Goal: Task Accomplishment & Management: Use online tool/utility

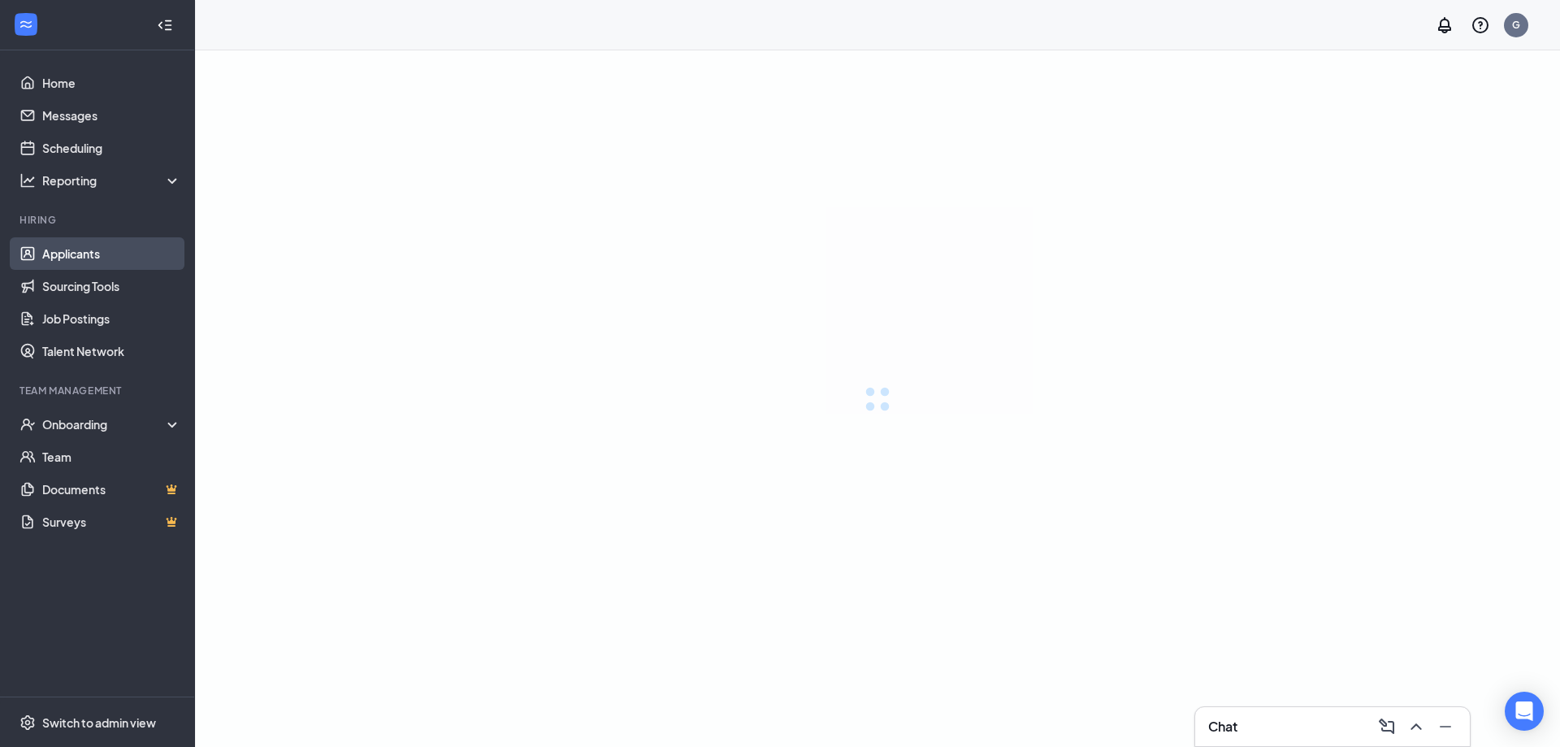
click at [99, 249] on link "Applicants" at bounding box center [111, 253] width 139 height 32
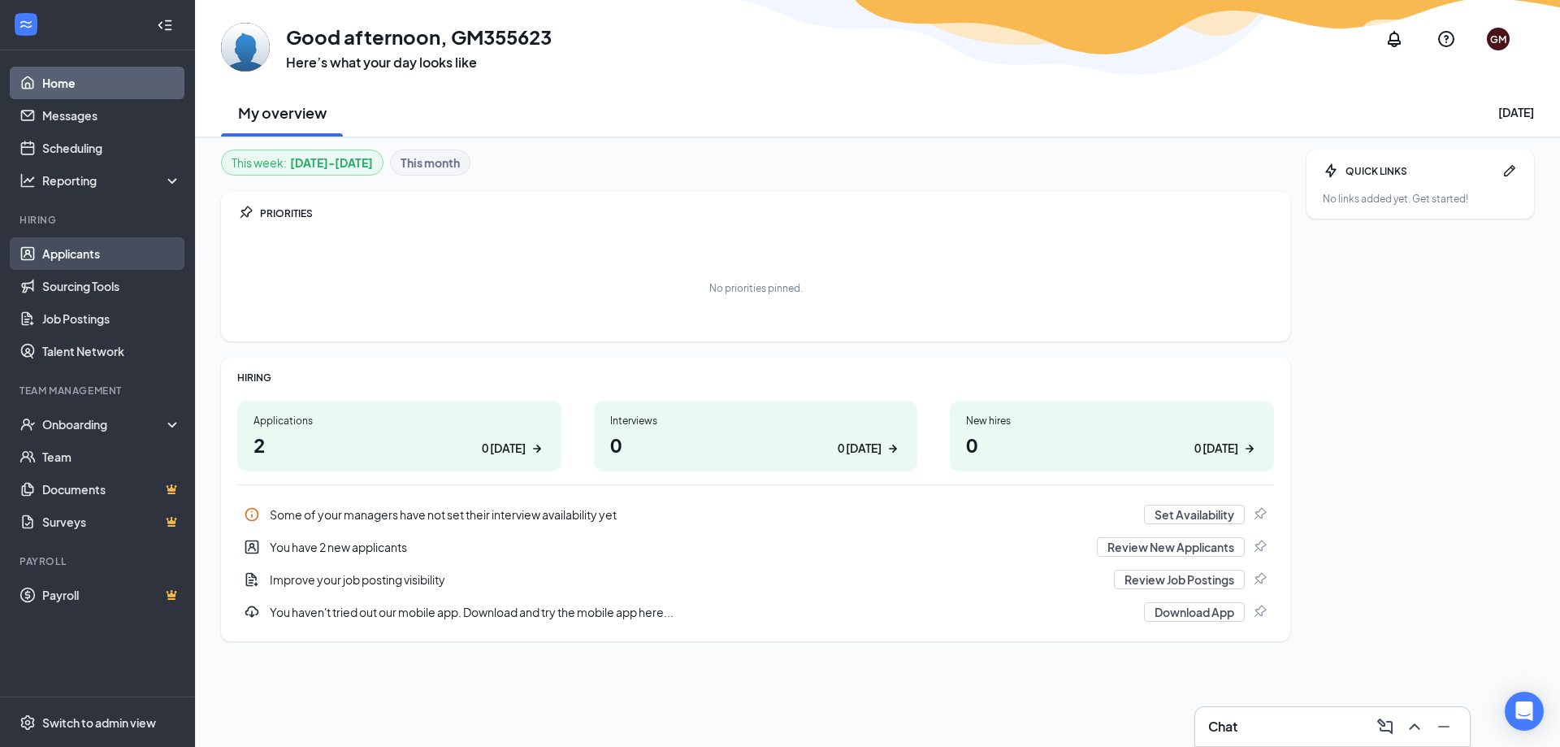
click at [108, 250] on link "Applicants" at bounding box center [111, 253] width 139 height 32
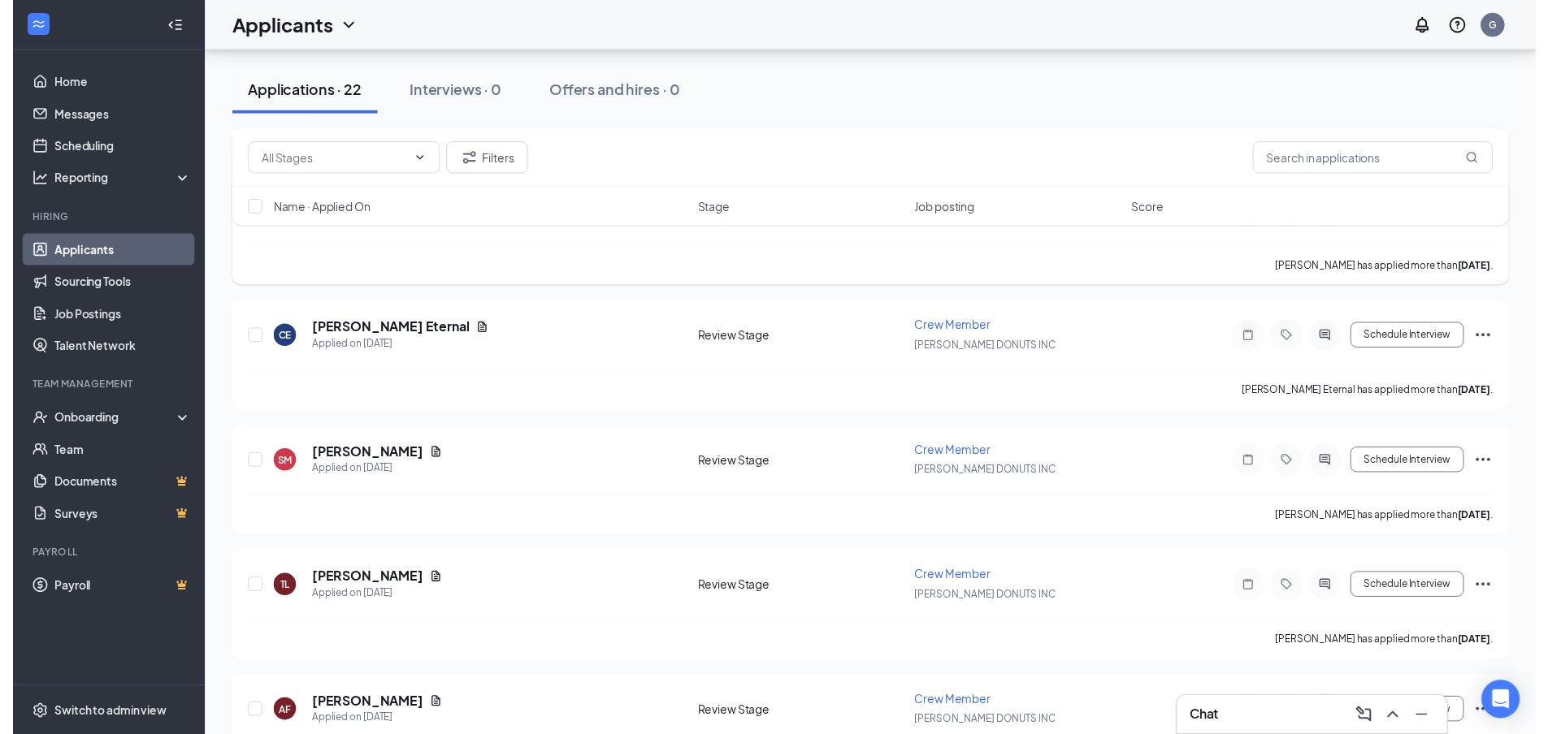
scroll to position [731, 0]
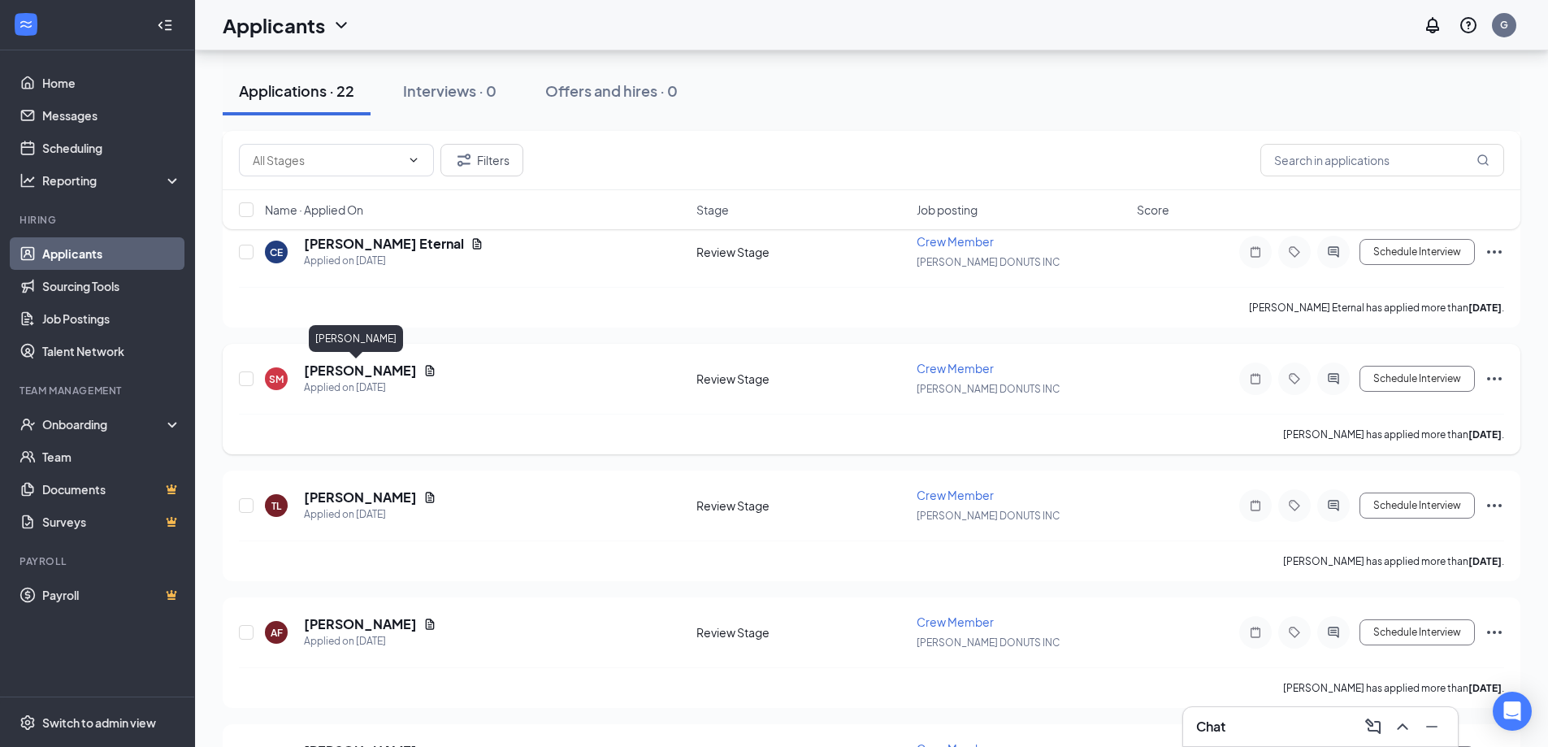
click at [368, 366] on h5 "[PERSON_NAME]" at bounding box center [360, 370] width 113 height 18
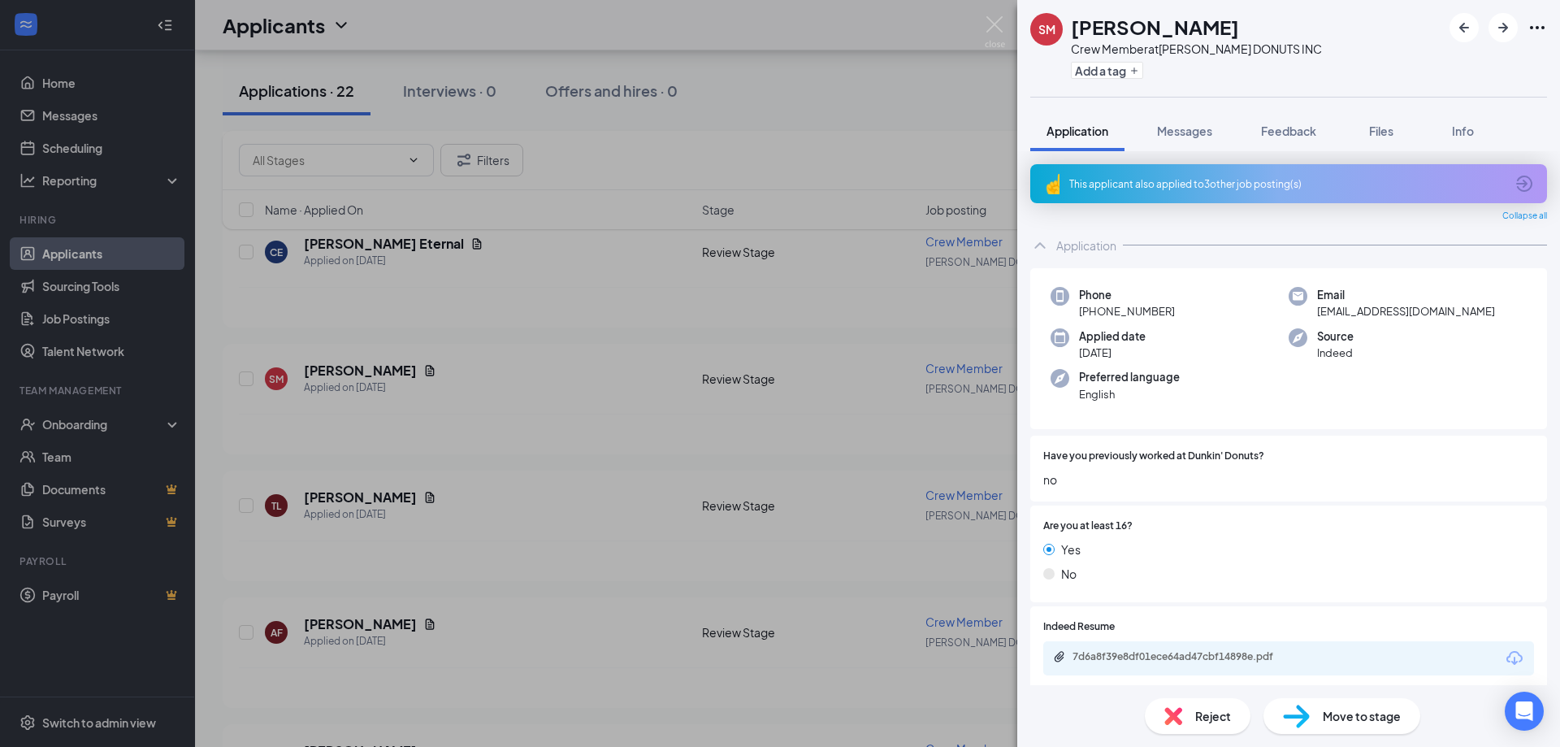
click at [1193, 647] on div "7d6a8f39e8df01ece64ad47cbf14898e.pdf" at bounding box center [1288, 658] width 491 height 34
click at [1193, 657] on div "7d6a8f39e8df01ece64ad47cbf14898e.pdf" at bounding box center [1185, 656] width 227 height 13
click at [984, 28] on div "SM [PERSON_NAME] Crew Member at [PERSON_NAME] DONUTS INC Add a tag Application …" at bounding box center [780, 373] width 1560 height 747
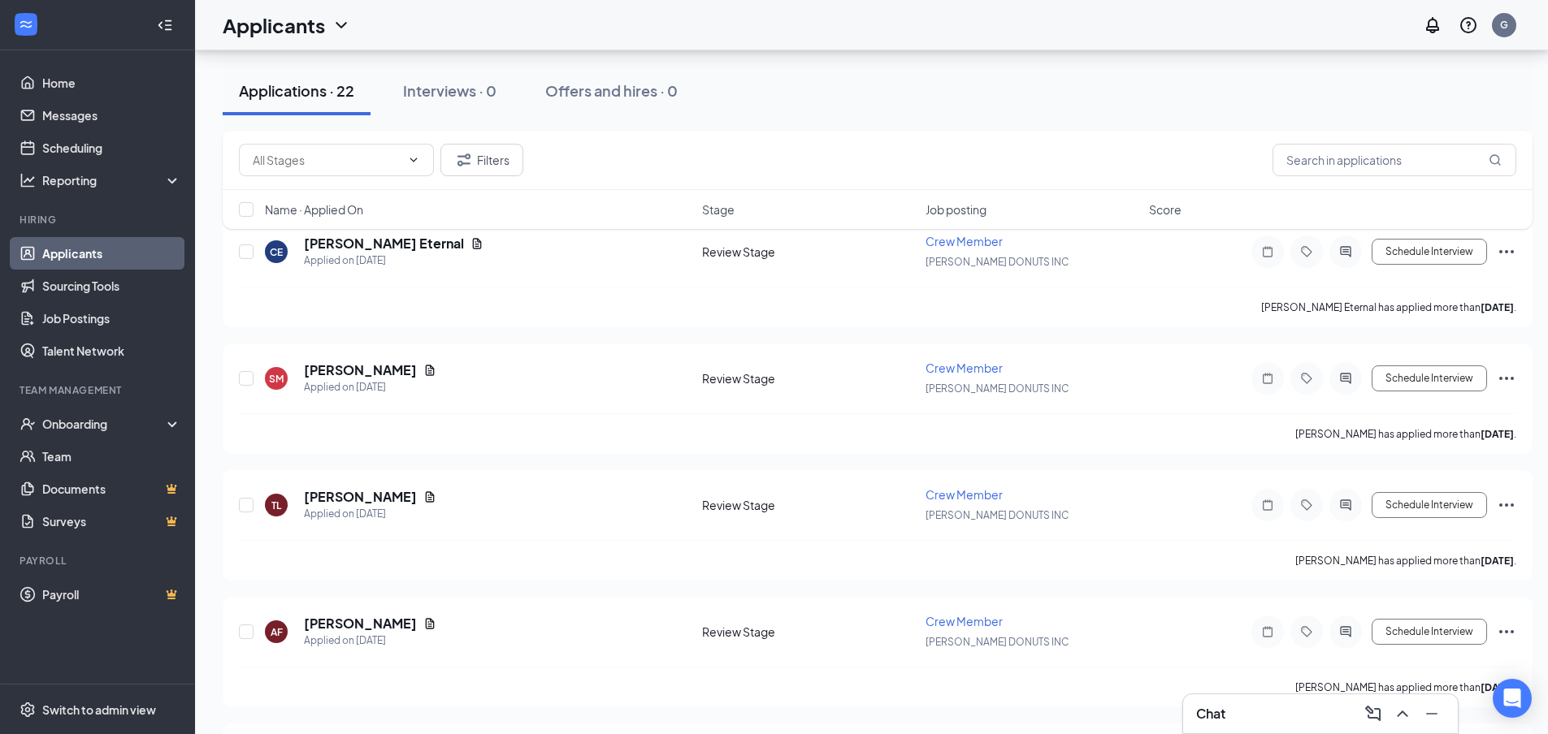
click at [1001, 17] on div "Applicants G" at bounding box center [871, 25] width 1353 height 50
click at [369, 241] on div "Filters Name · Applied On Stage Job posting Score" at bounding box center [878, 188] width 1310 height 115
click at [317, 243] on div "Filters Name · Applied On Stage Job posting Score" at bounding box center [878, 188] width 1310 height 115
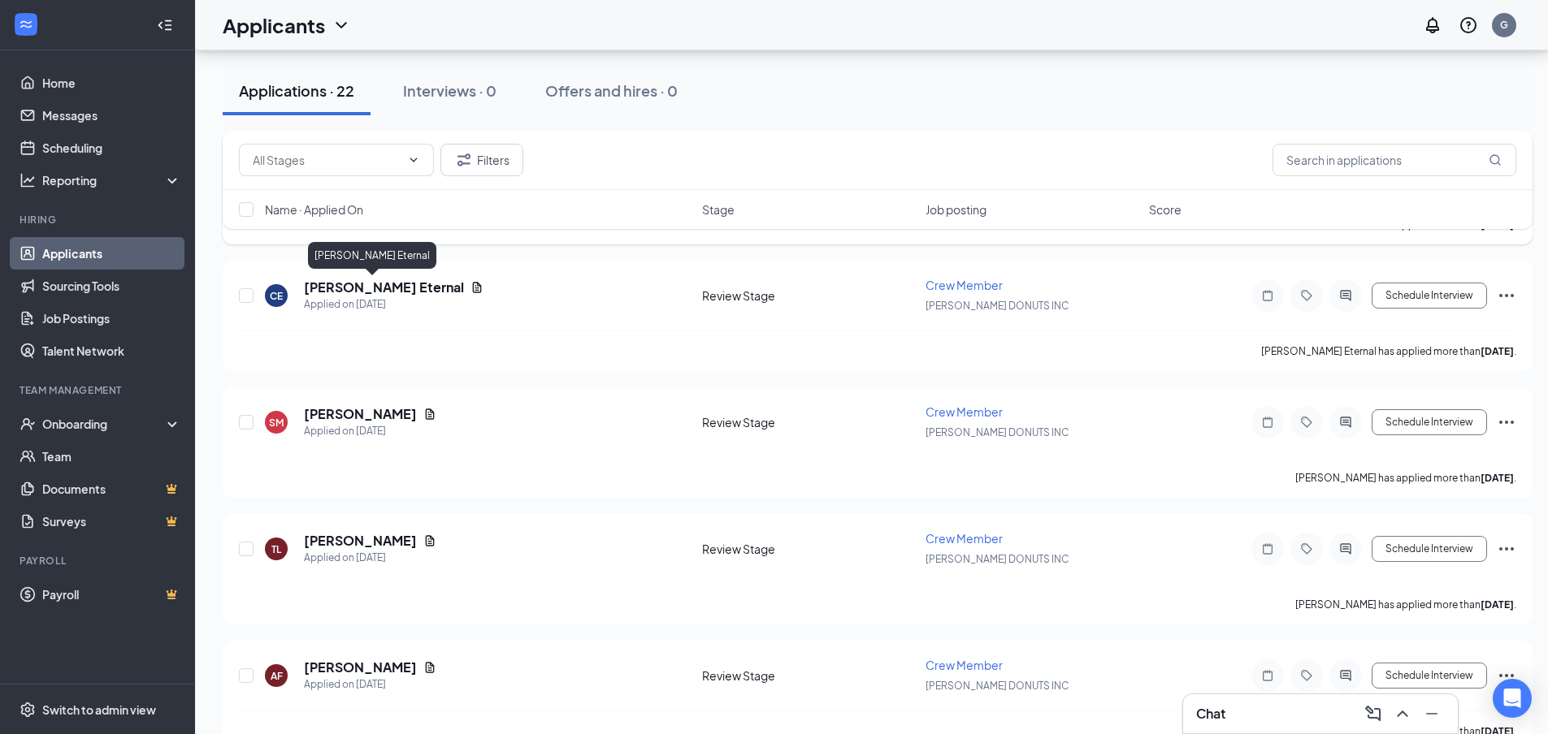
scroll to position [650, 0]
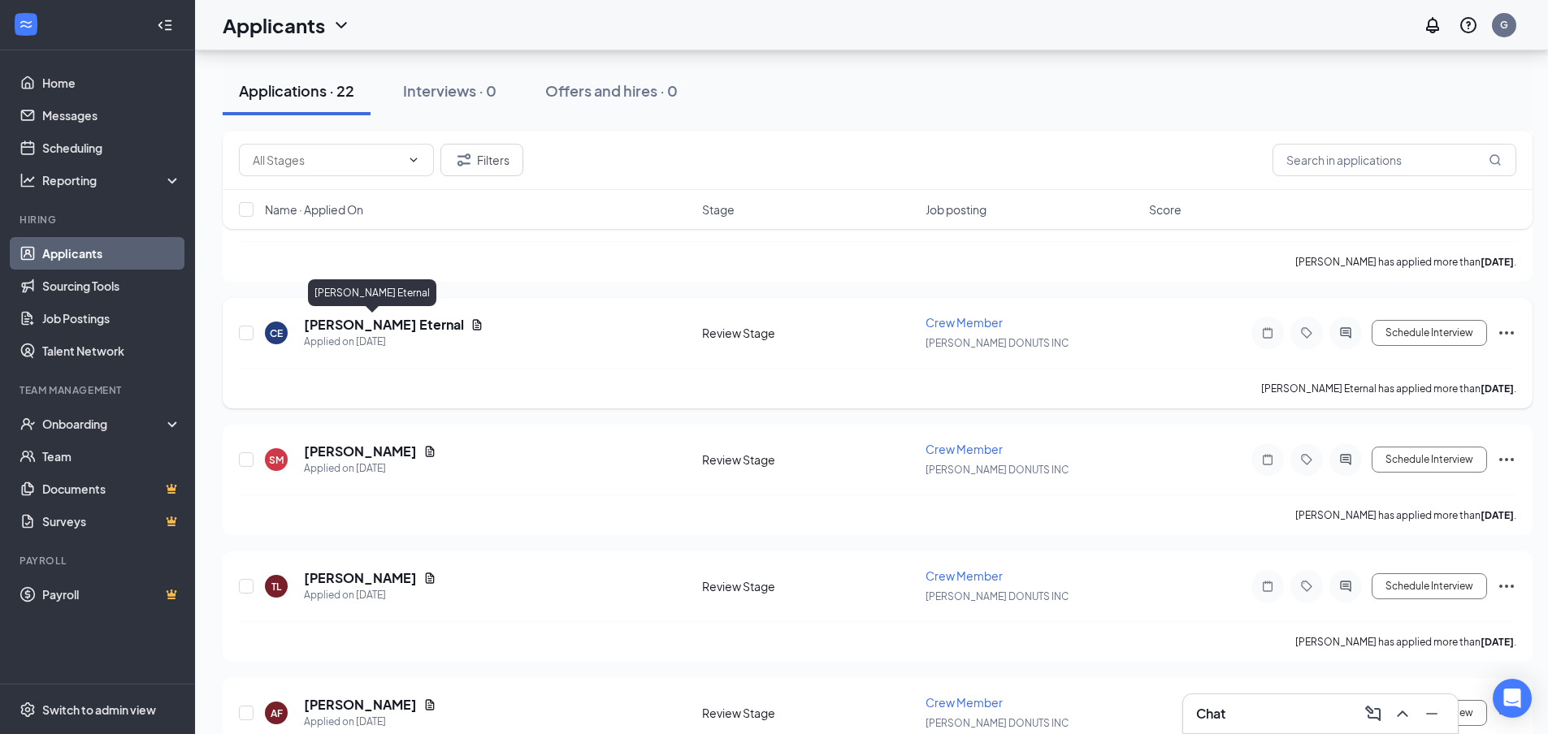
click at [353, 319] on h5 "[PERSON_NAME] Eternal" at bounding box center [384, 325] width 160 height 18
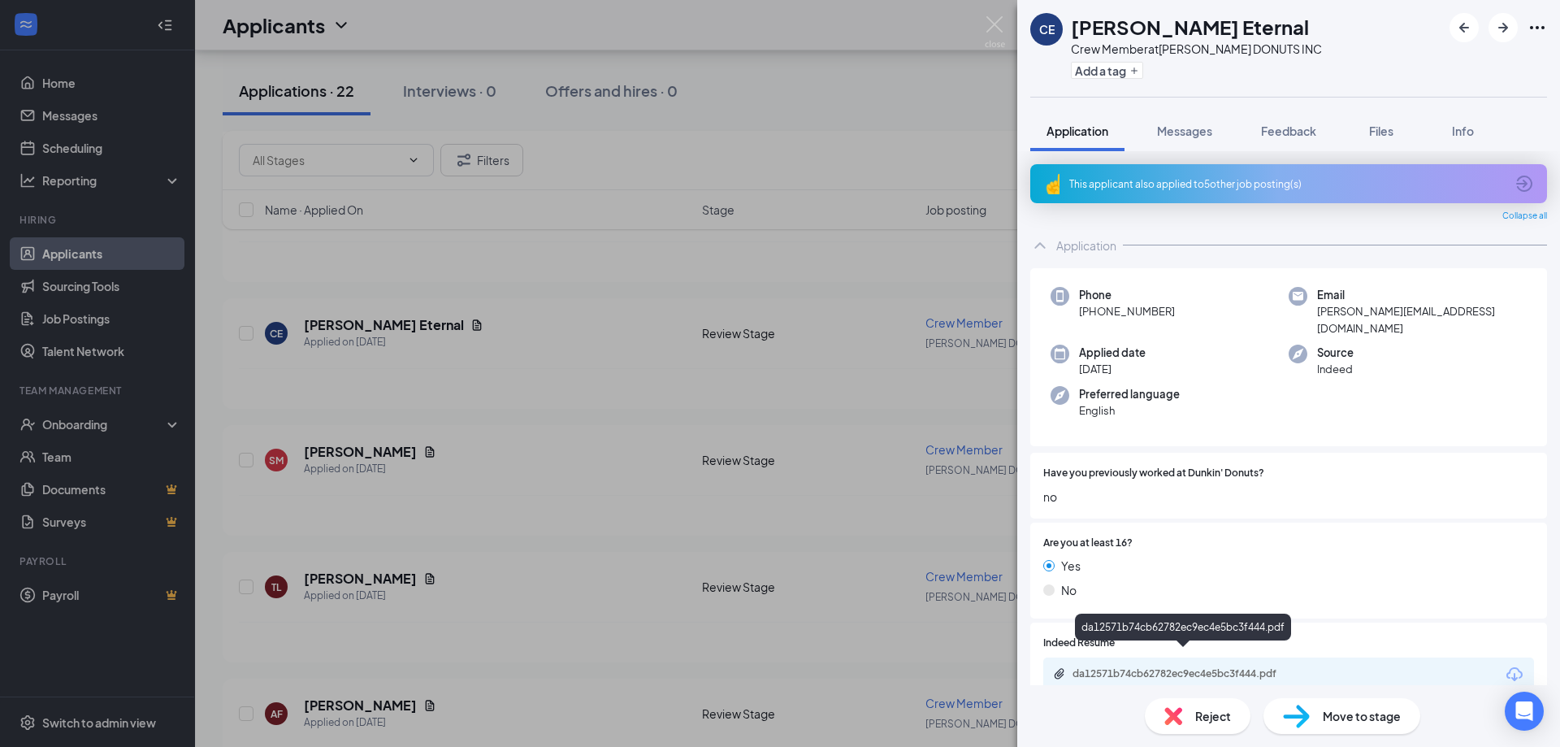
click at [1213, 667] on div "da12571b74cb62782ec9ec4e5bc3f444.pdf" at bounding box center [1185, 673] width 227 height 13
click at [1004, 26] on img at bounding box center [995, 32] width 20 height 32
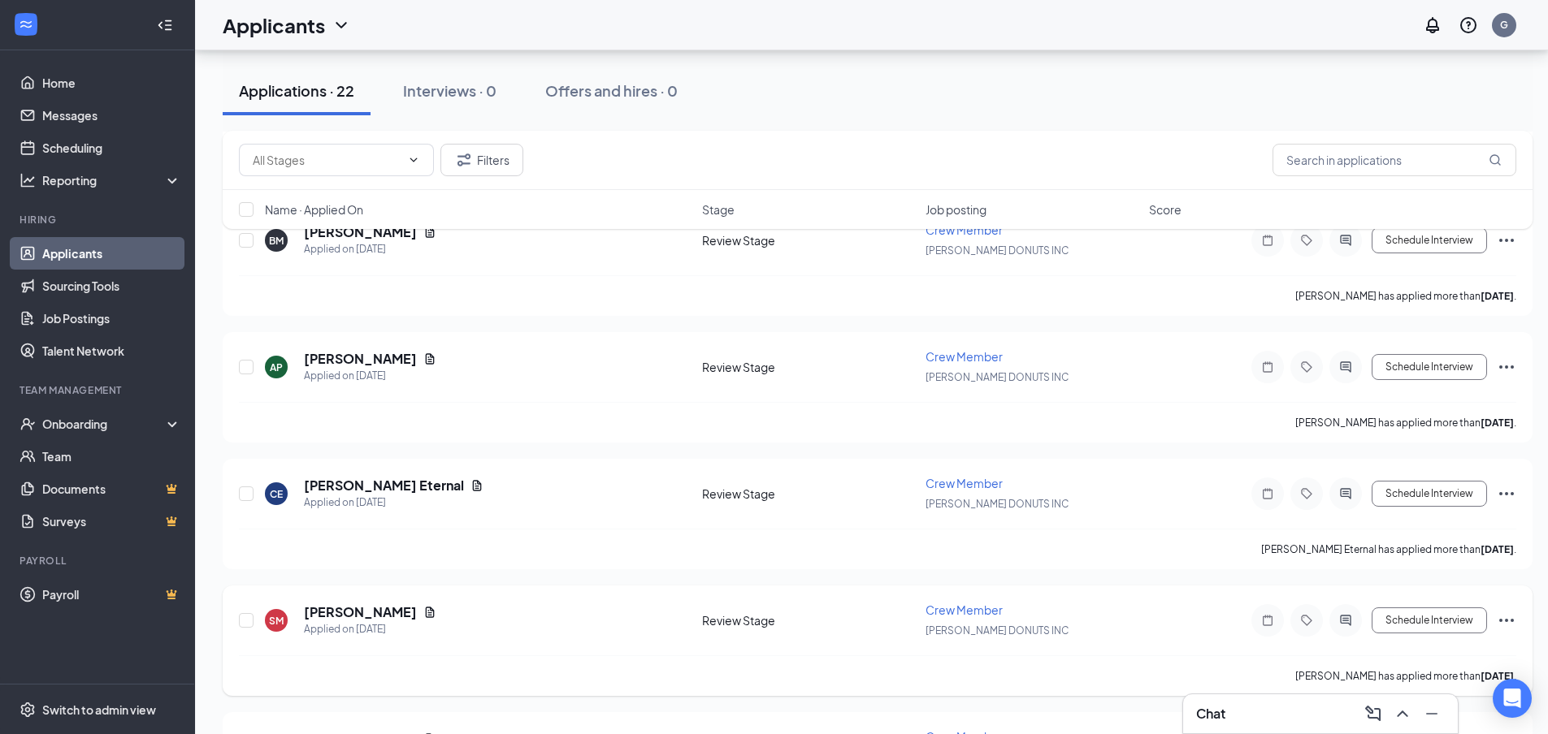
scroll to position [487, 0]
drag, startPoint x: 324, startPoint y: 361, endPoint x: 390, endPoint y: 324, distance: 75.7
click at [371, 360] on h5 "[PERSON_NAME]" at bounding box center [360, 361] width 113 height 18
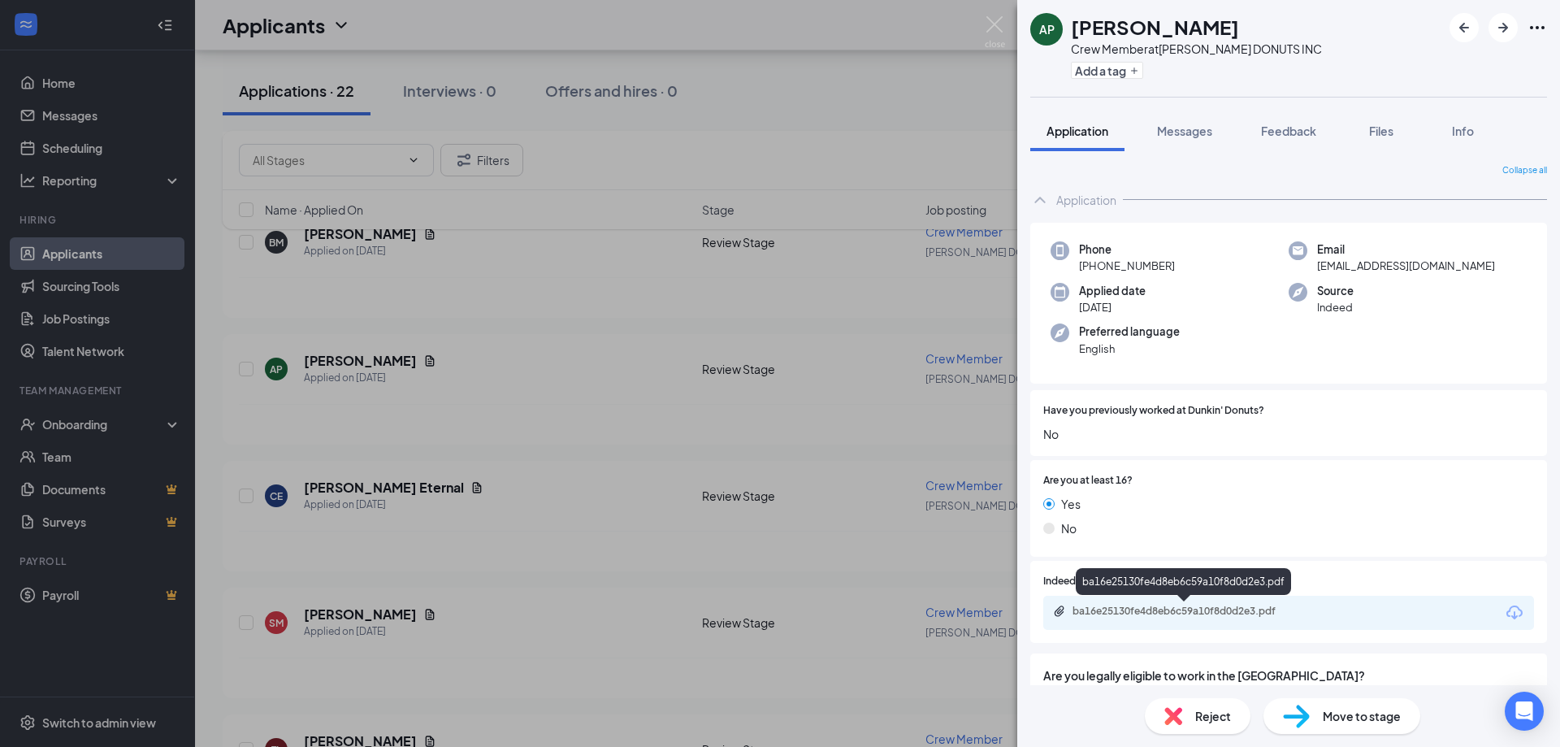
click at [1165, 617] on div "ba16e25130fe4d8eb6c59a10f8d0d2e3.pdf" at bounding box center [1185, 610] width 227 height 13
click at [998, 29] on img at bounding box center [995, 32] width 20 height 32
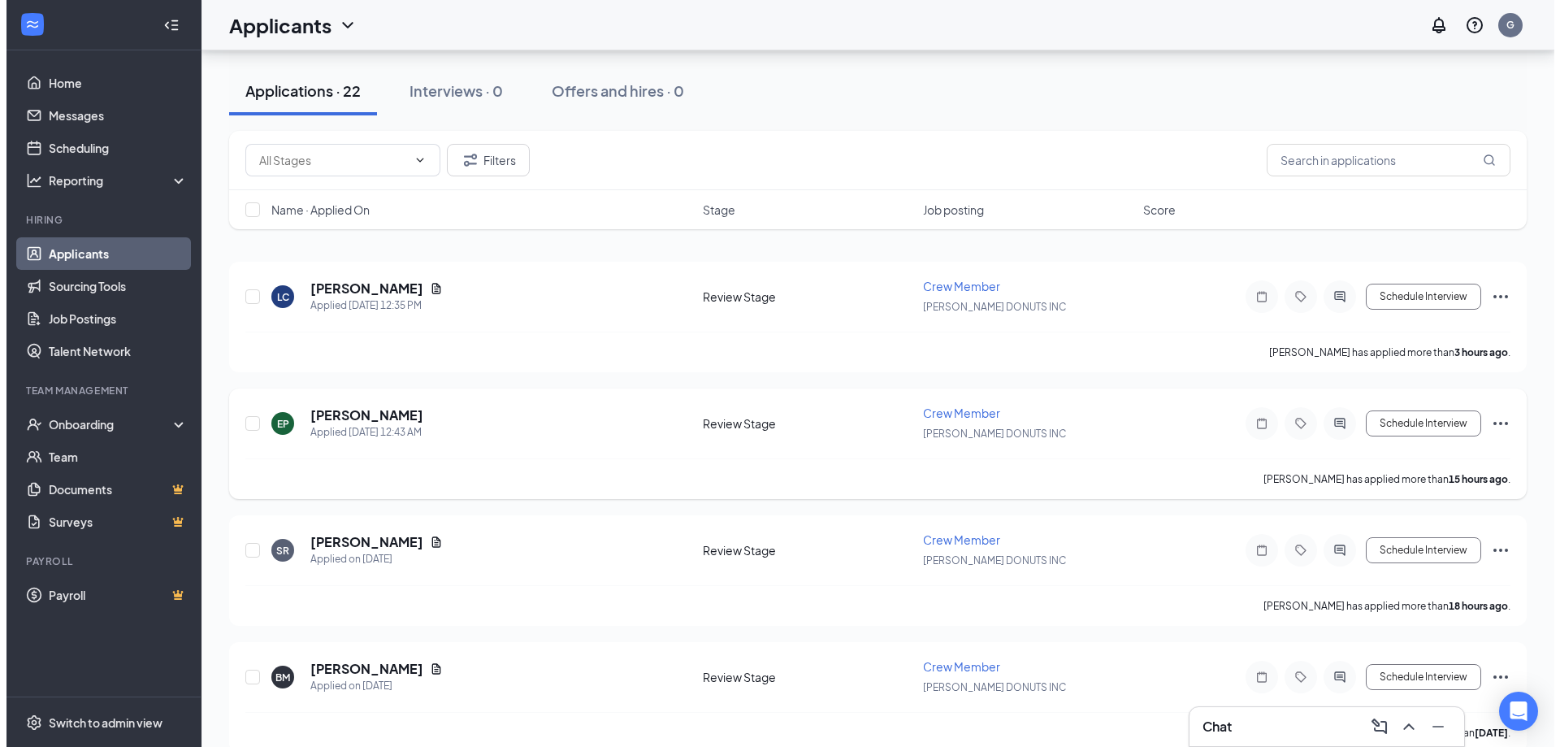
scroll to position [81, 0]
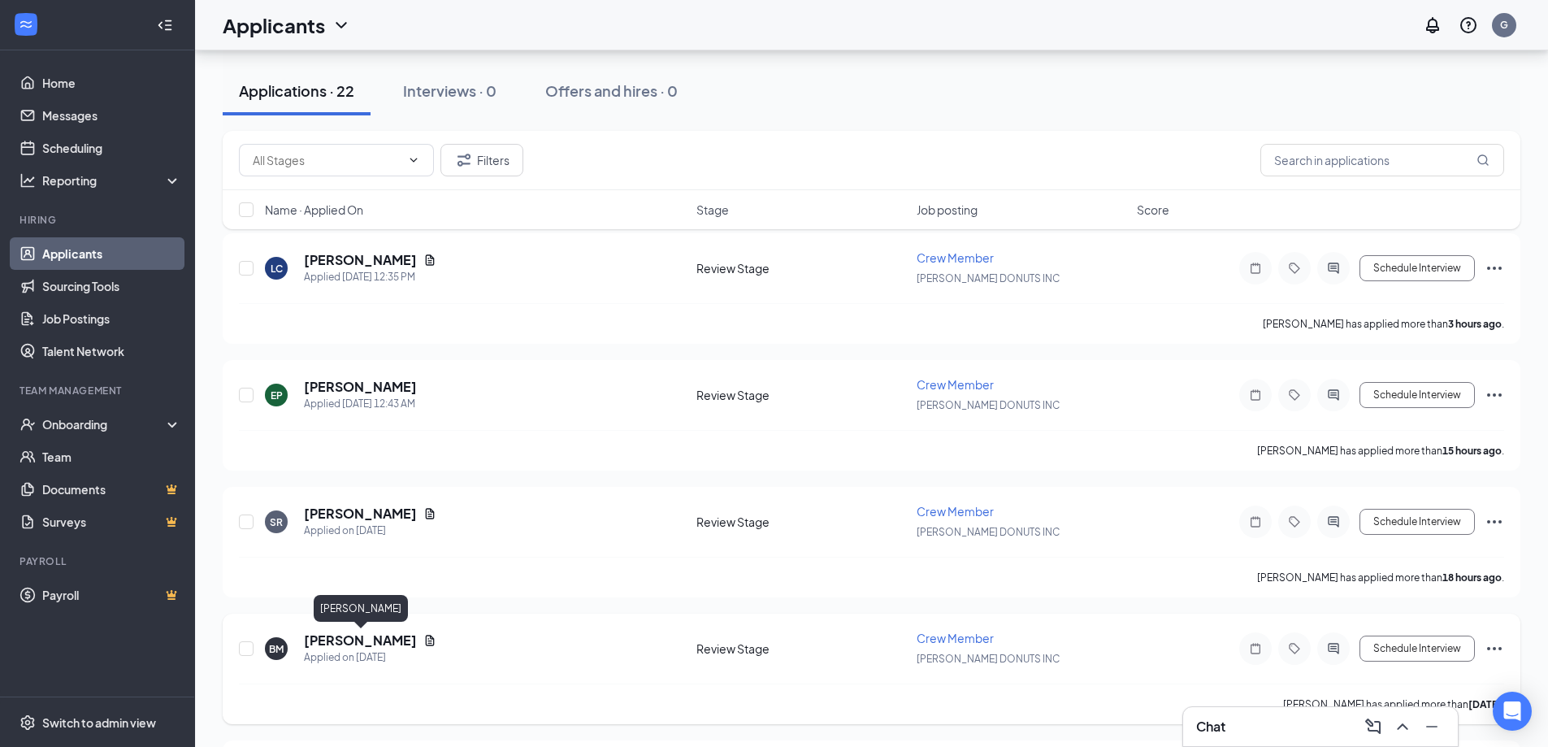
click at [398, 637] on h5 "[PERSON_NAME]" at bounding box center [360, 640] width 113 height 18
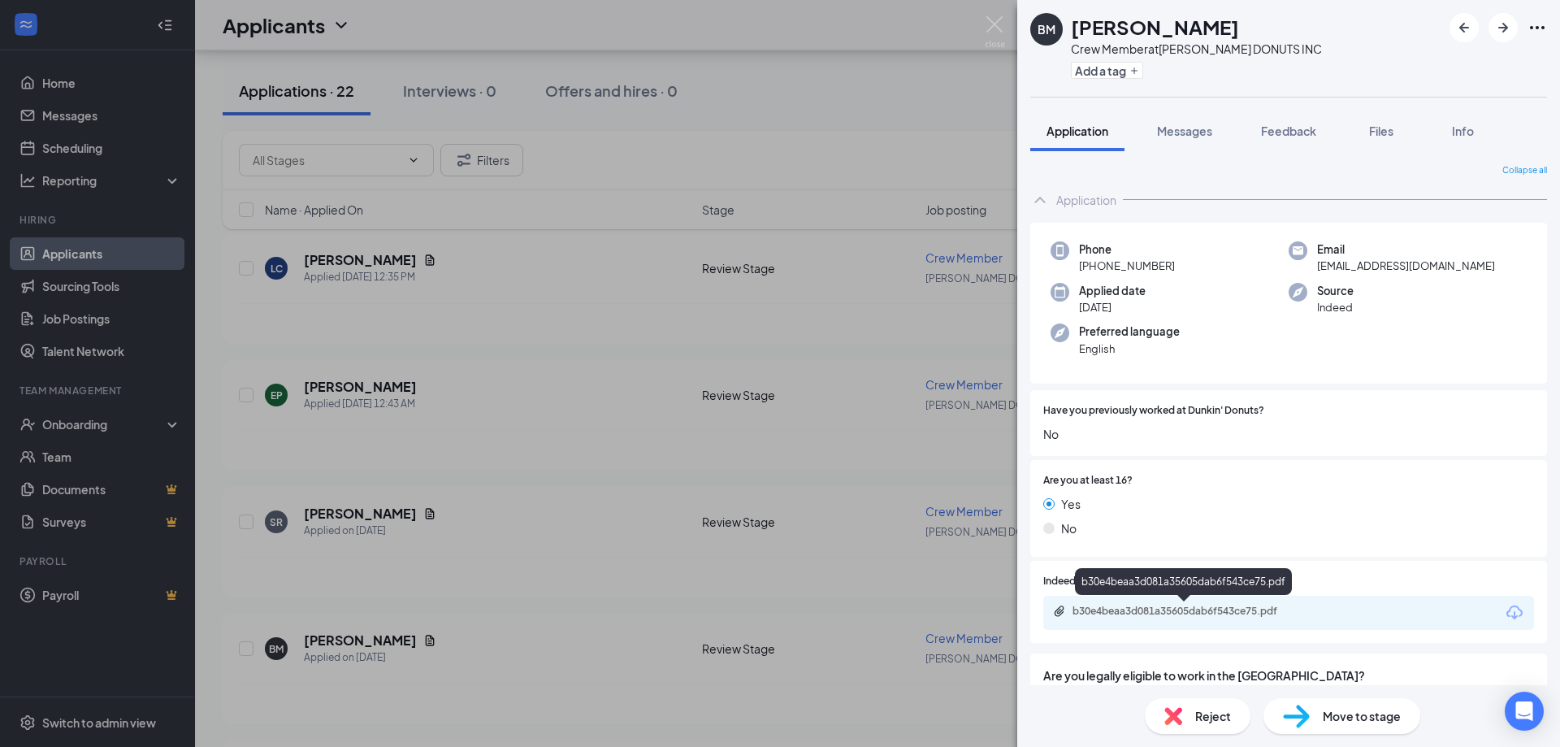
click at [1167, 612] on div "b30e4beaa3d081a35605dab6f543ce75.pdf" at bounding box center [1185, 610] width 227 height 13
click at [1001, 24] on img at bounding box center [995, 32] width 20 height 32
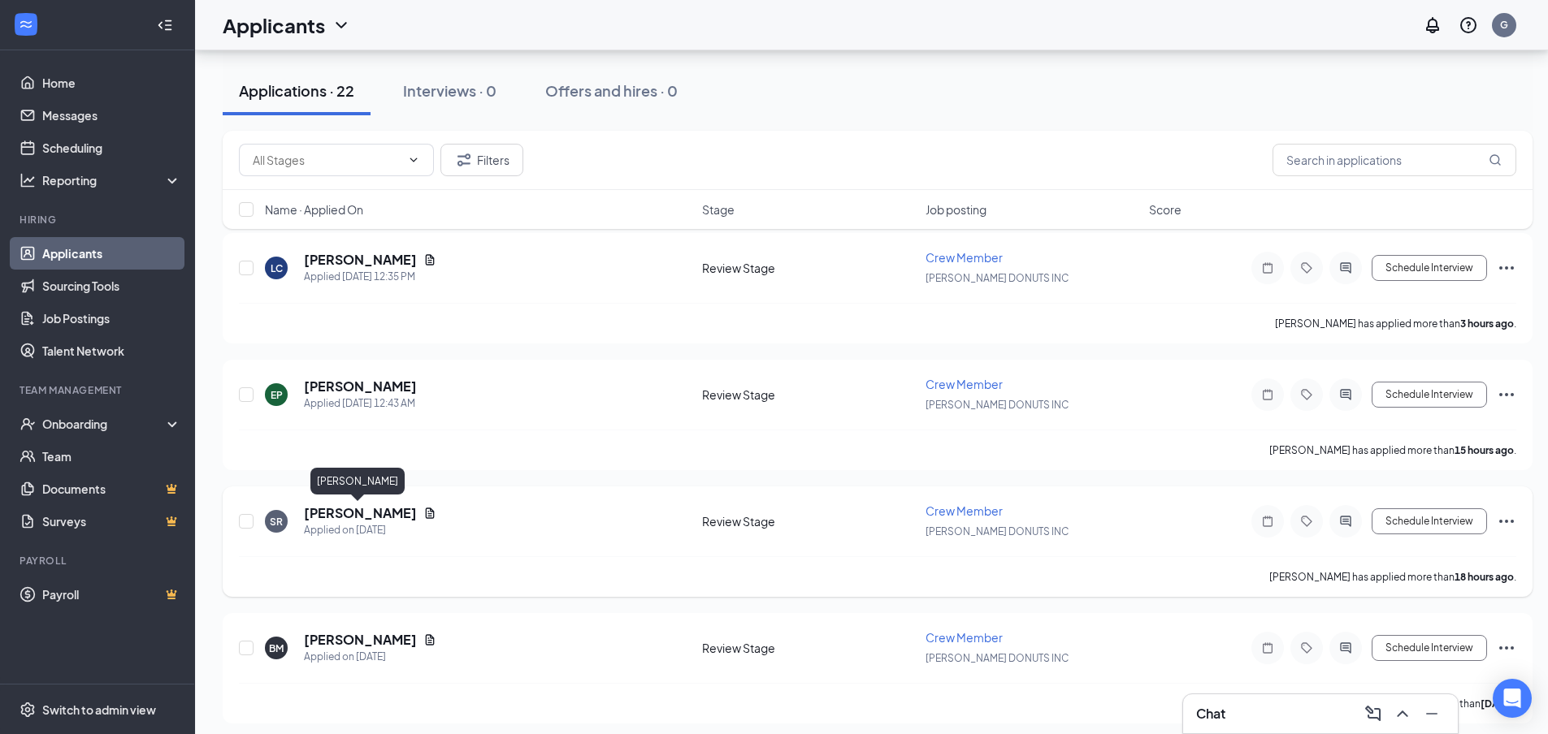
click at [343, 509] on h5 "[PERSON_NAME]" at bounding box center [360, 513] width 113 height 18
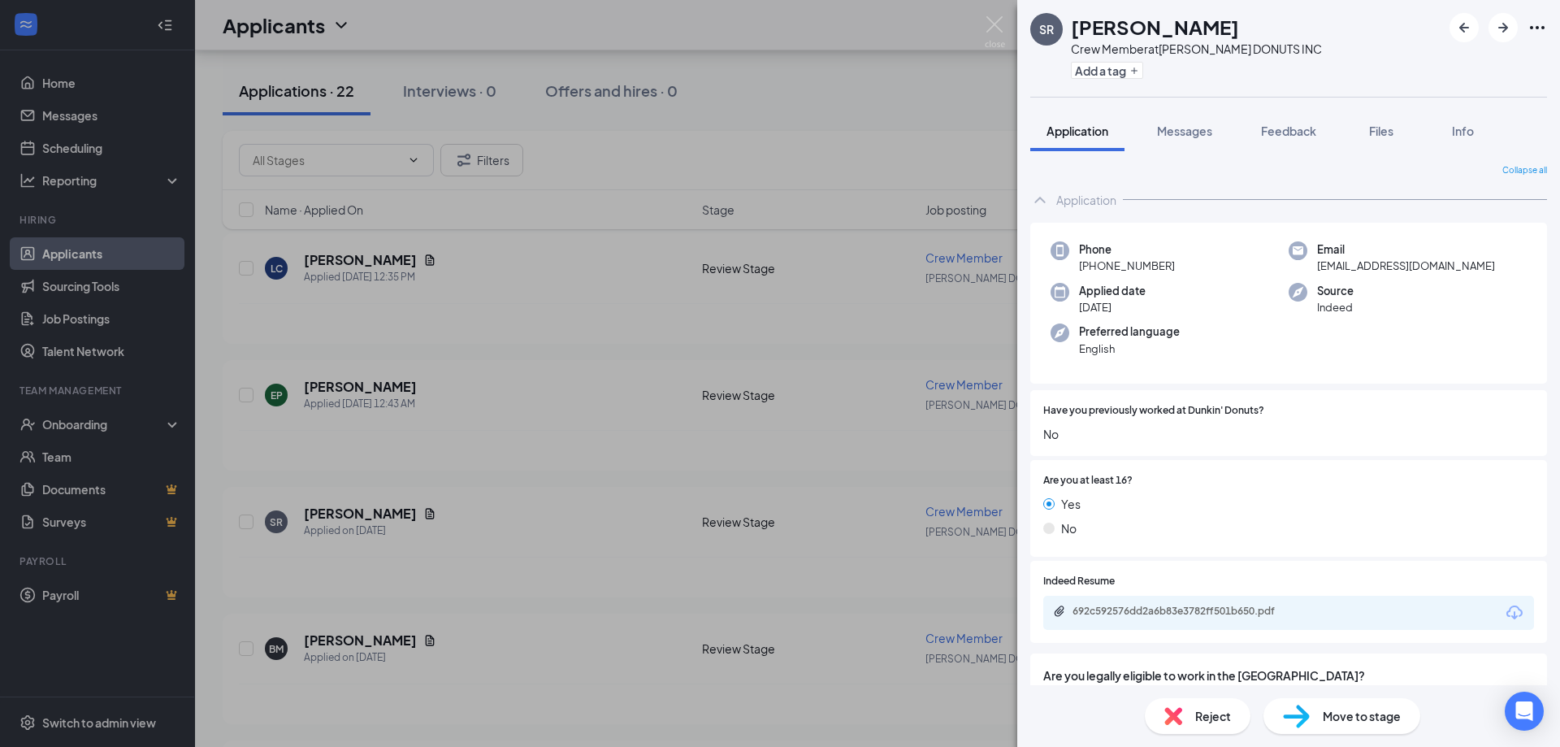
click at [1079, 678] on span "Are you legally eligible to work in the [GEOGRAPHIC_DATA]?" at bounding box center [1288, 675] width 491 height 18
click at [1093, 608] on div "692c592576dd2a6b83e3782ff501b650.pdf" at bounding box center [1185, 610] width 227 height 13
click at [1003, 29] on img at bounding box center [995, 32] width 20 height 32
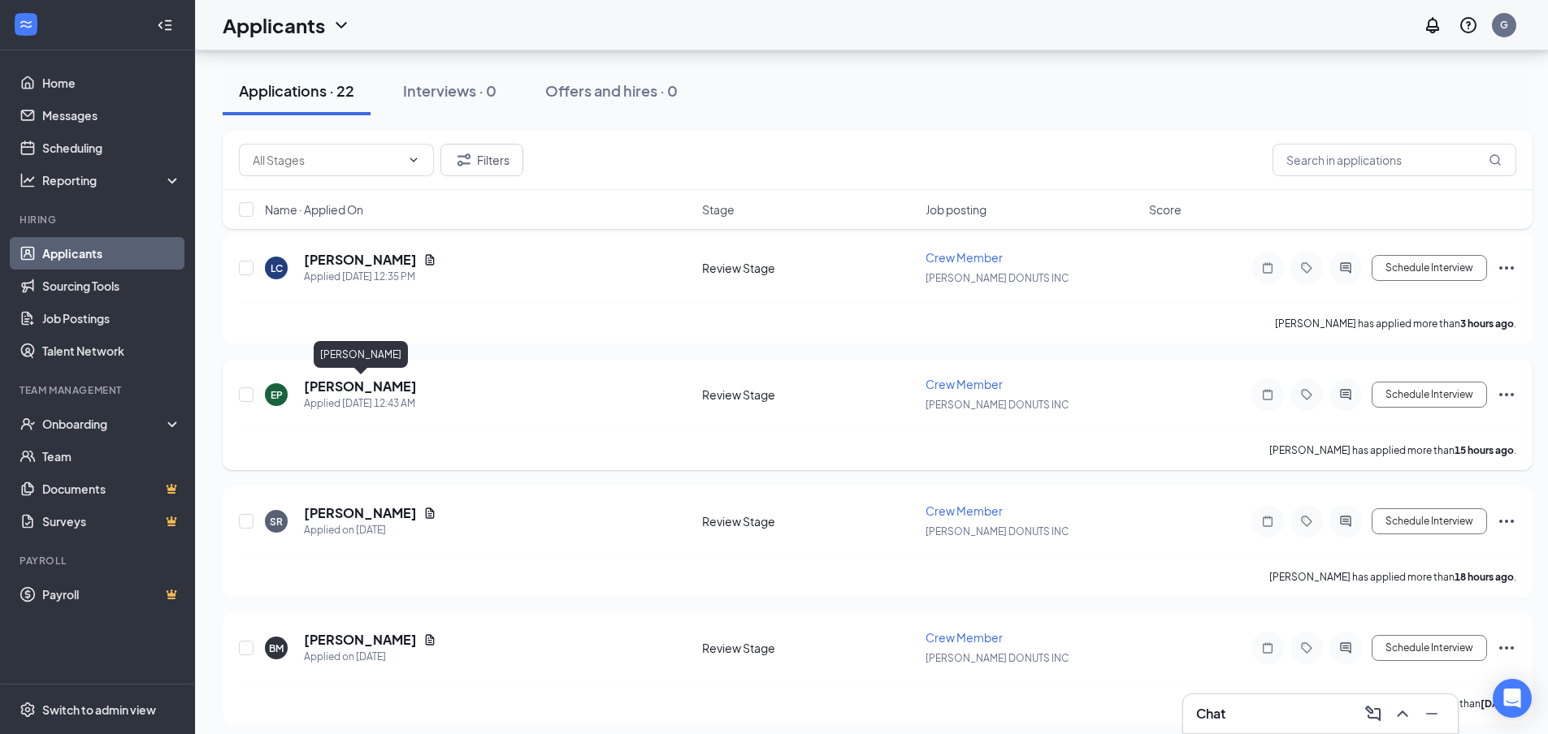
click at [340, 388] on h5 "[PERSON_NAME]" at bounding box center [360, 387] width 113 height 18
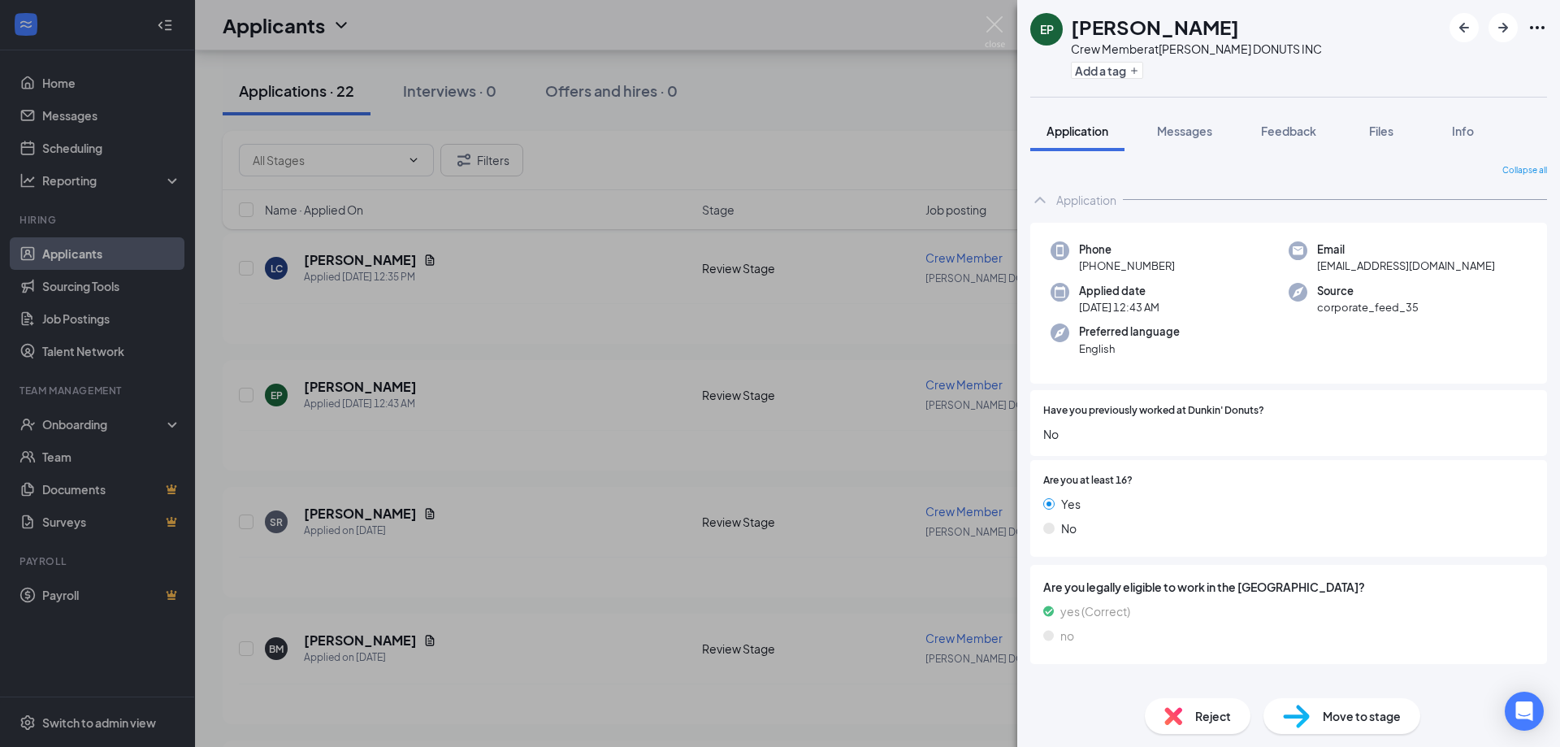
click at [992, 14] on div "EP [PERSON_NAME] Crew Member at [PERSON_NAME] DONUTS INC Add a tag Application …" at bounding box center [780, 373] width 1560 height 747
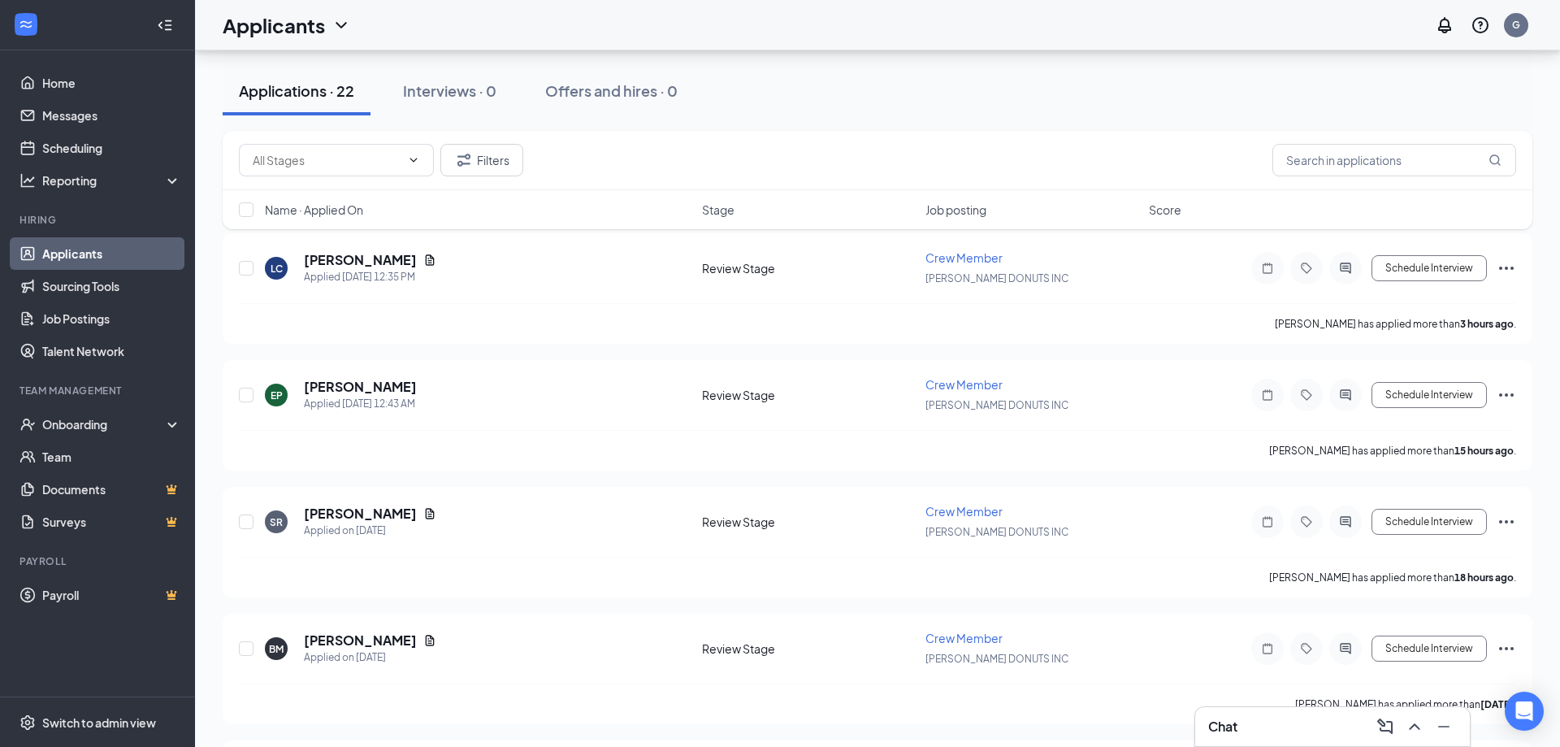
click at [991, 26] on div "Applicants G" at bounding box center [877, 25] width 1365 height 50
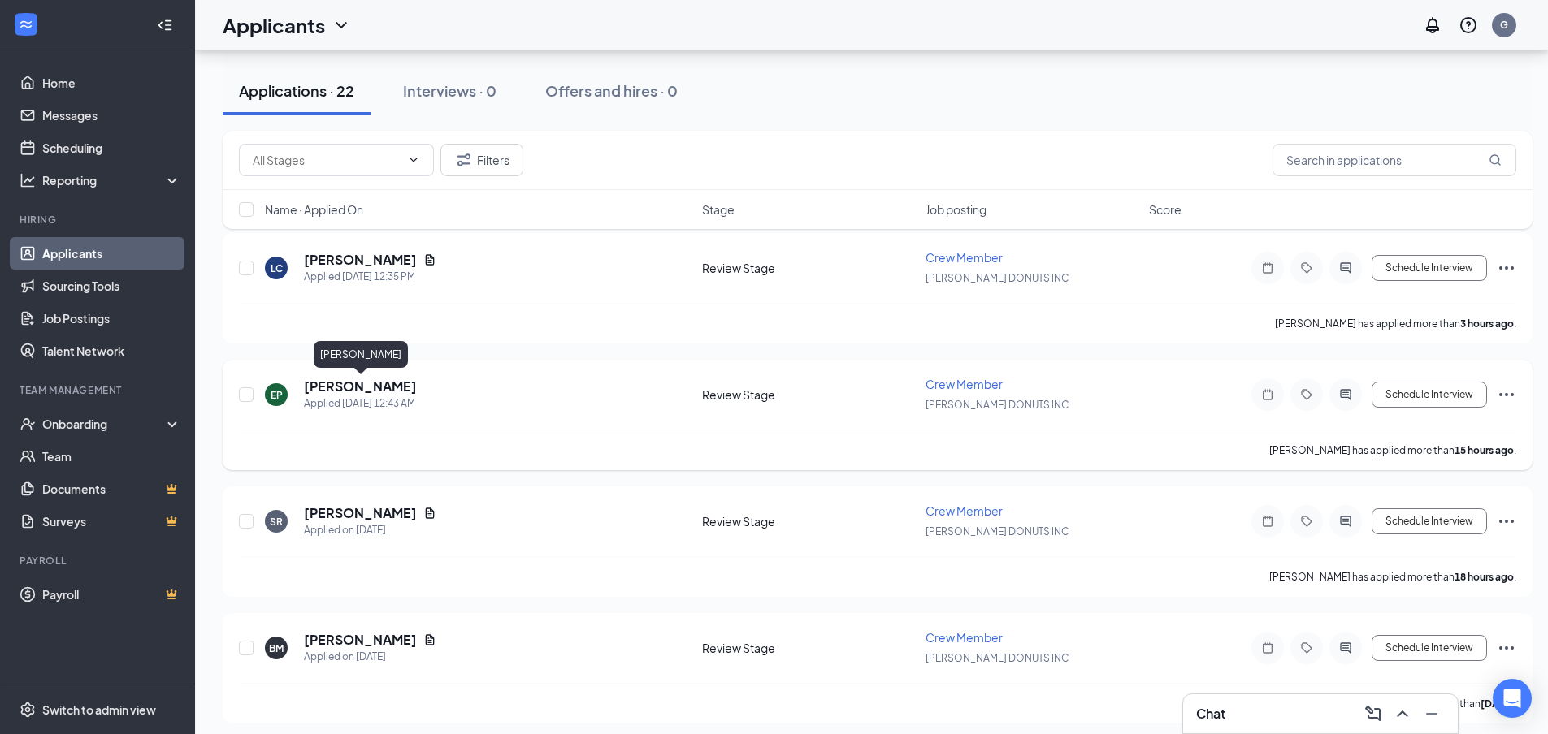
click at [381, 387] on h5 "[PERSON_NAME]" at bounding box center [360, 387] width 113 height 18
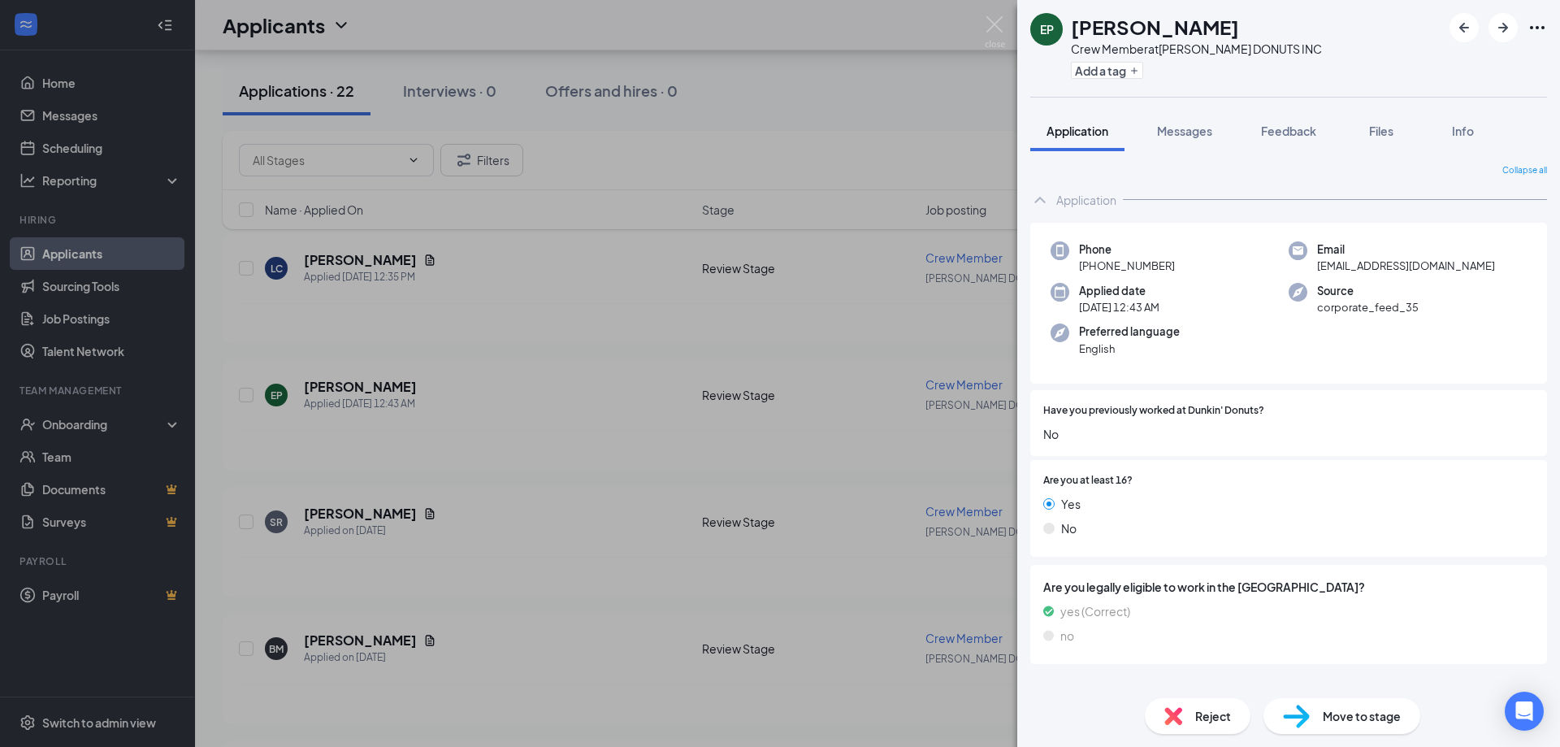
drag, startPoint x: 984, startPoint y: 27, endPoint x: 992, endPoint y: 28, distance: 8.2
click at [984, 28] on div "EP [PERSON_NAME] Crew Member at [PERSON_NAME] DONUTS INC Add a tag Application …" at bounding box center [780, 373] width 1560 height 747
click at [992, 28] on div "Applicants G" at bounding box center [877, 25] width 1365 height 50
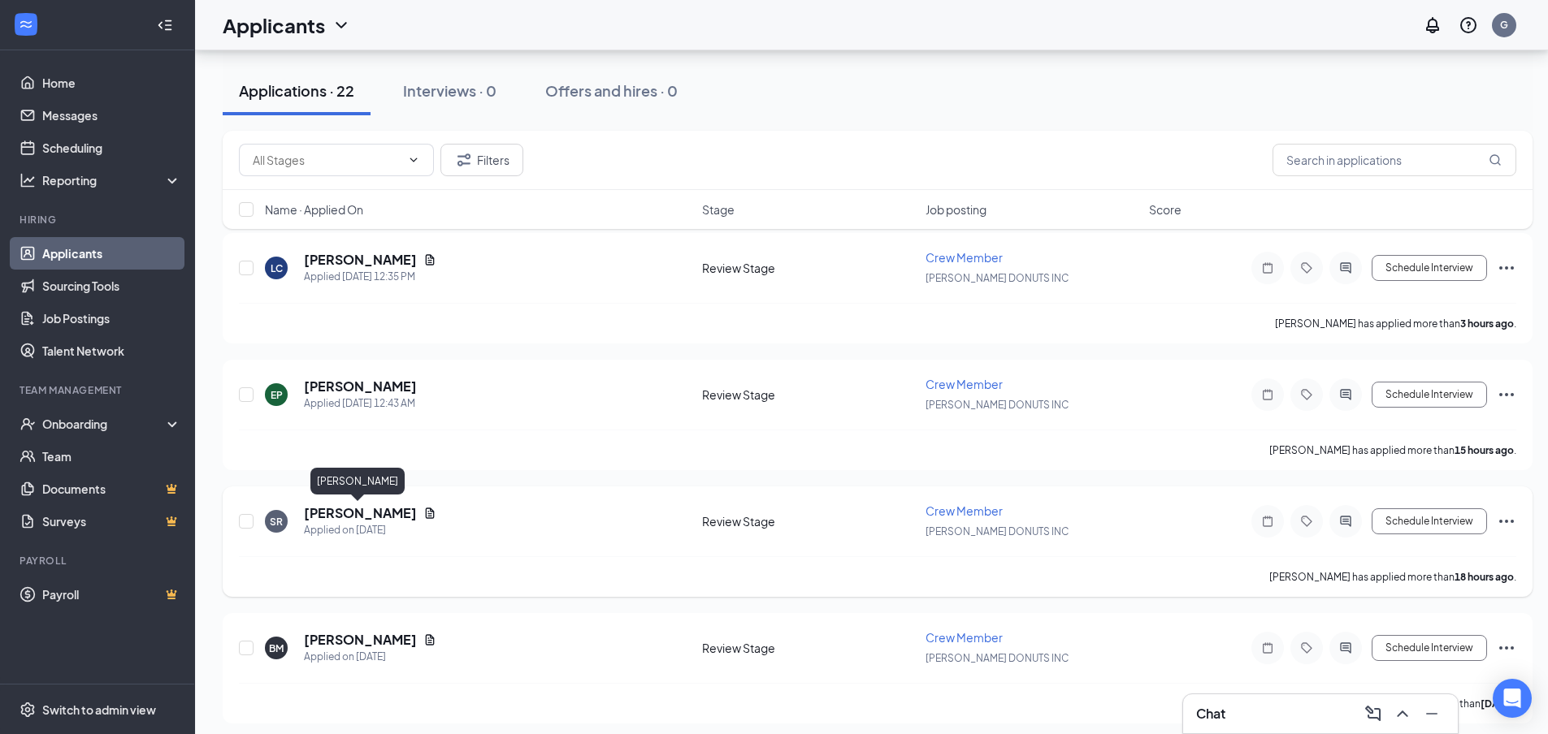
click at [376, 513] on h5 "[PERSON_NAME]" at bounding box center [360, 513] width 113 height 18
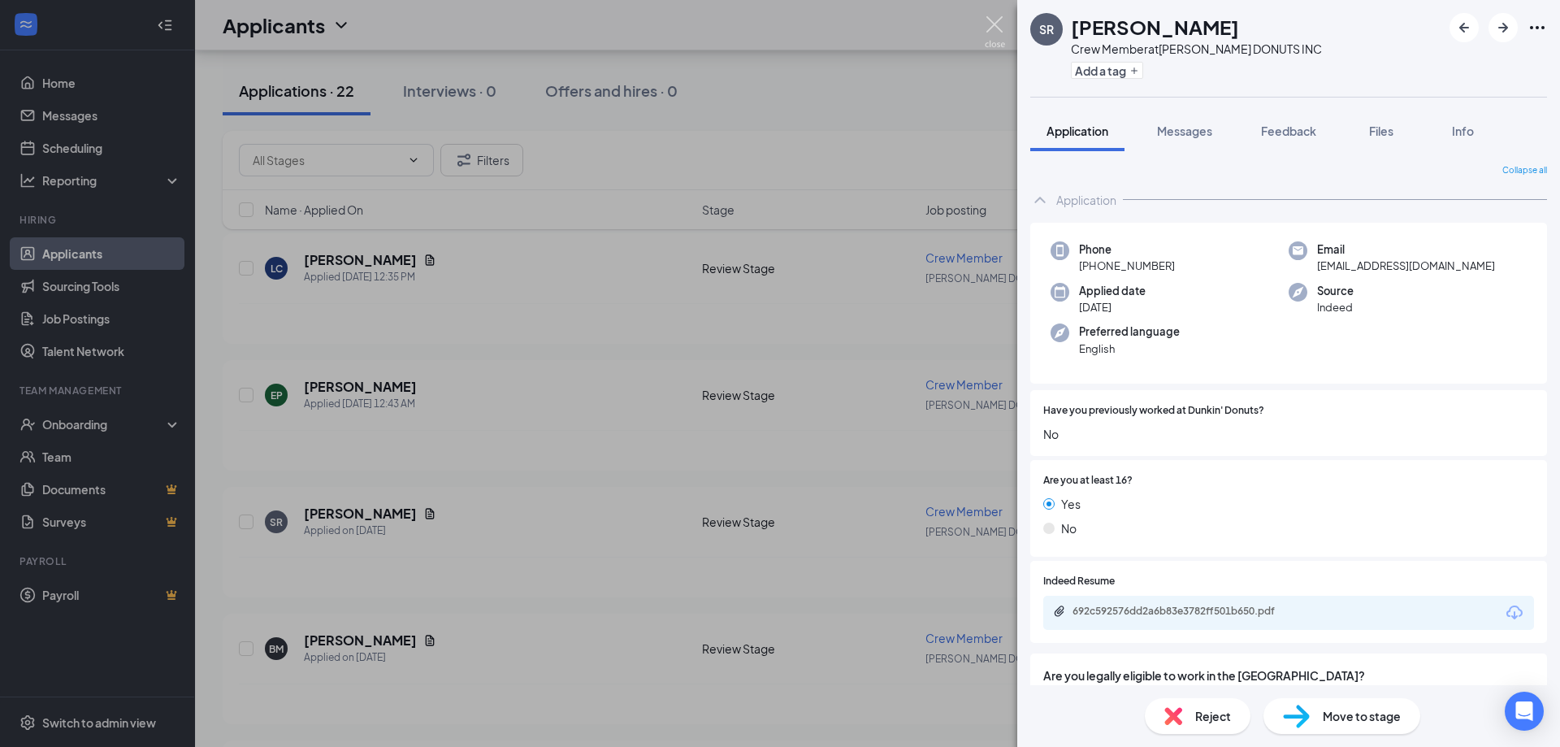
click at [994, 27] on img at bounding box center [995, 32] width 20 height 32
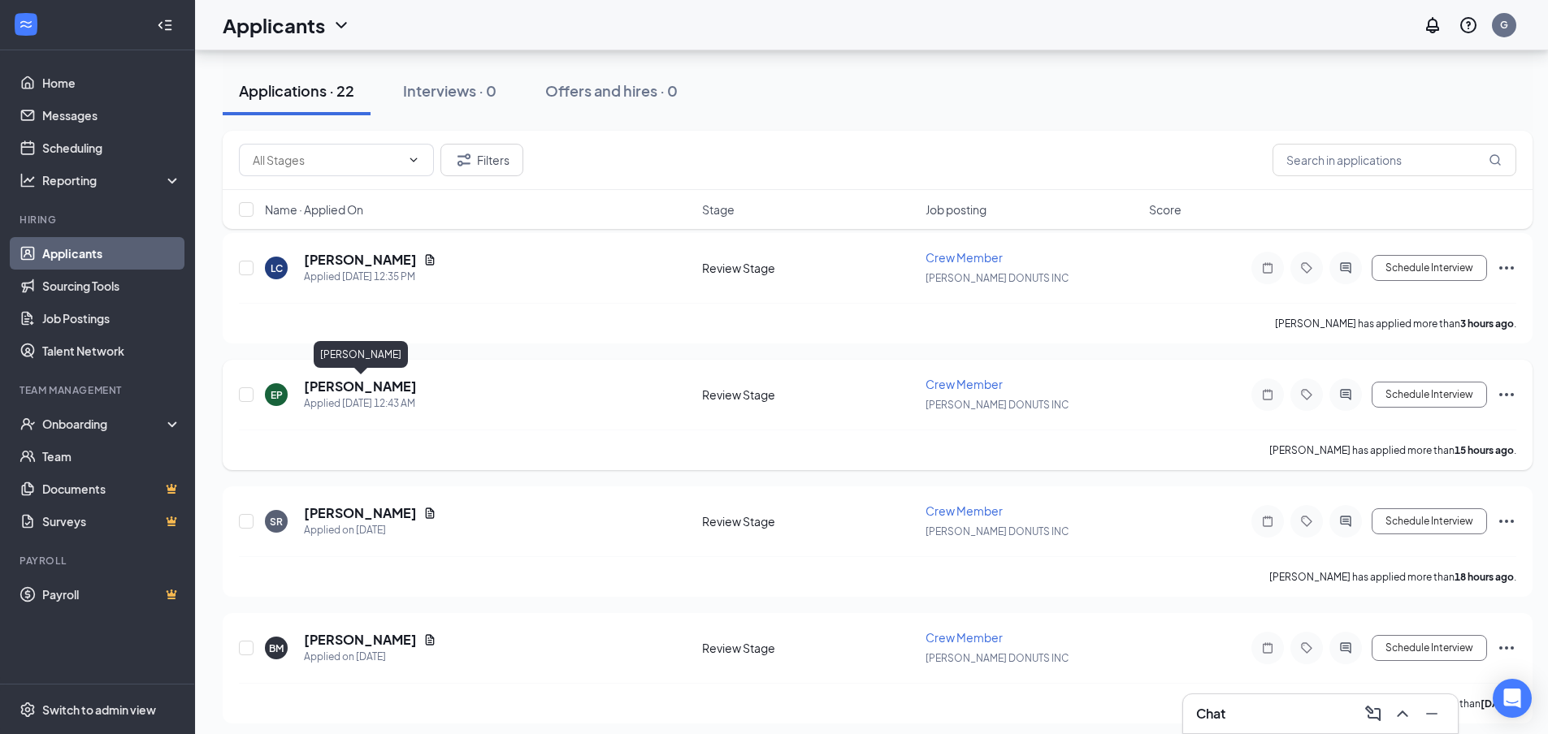
click at [396, 389] on h5 "[PERSON_NAME]" at bounding box center [360, 387] width 113 height 18
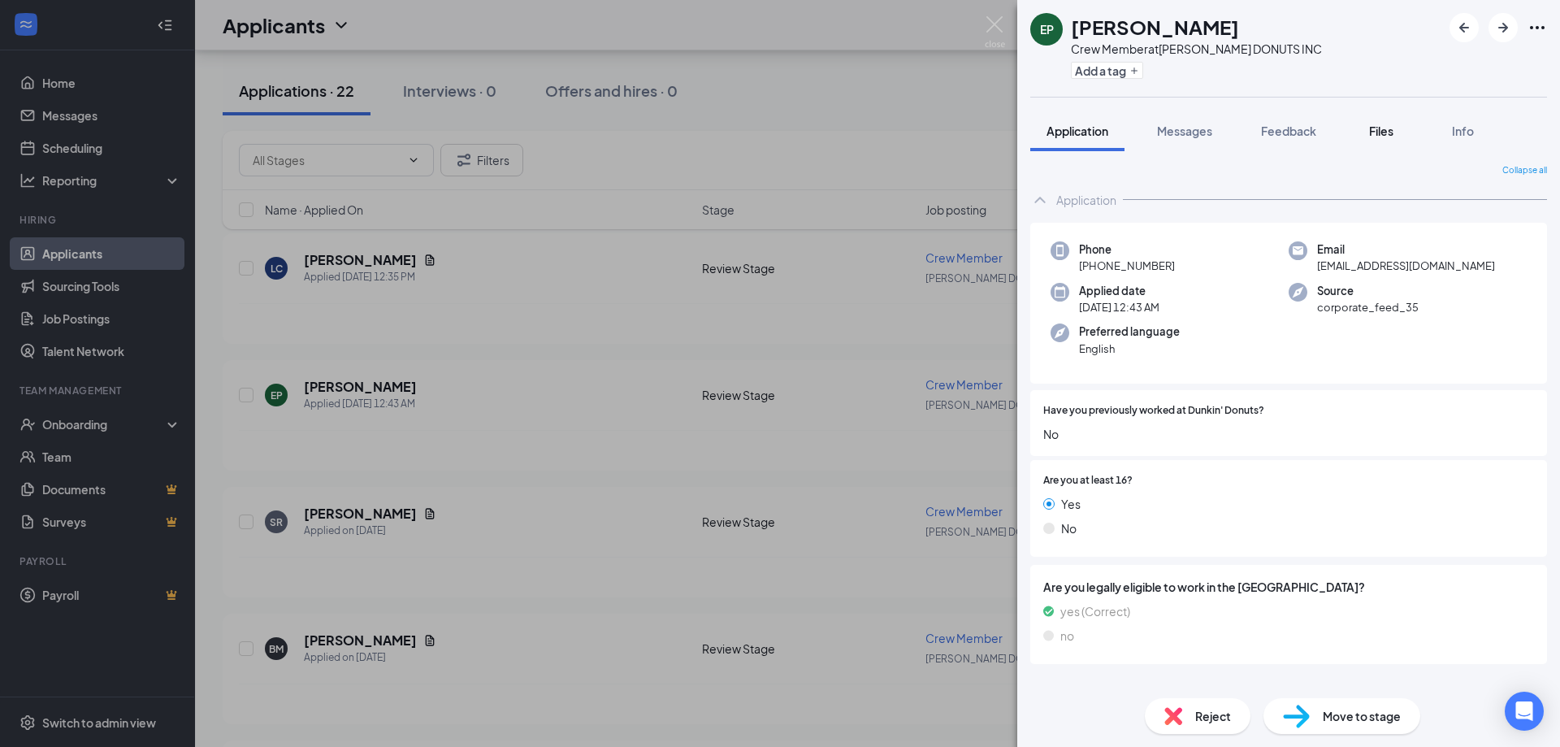
click at [1390, 138] on div "Files" at bounding box center [1381, 131] width 32 height 16
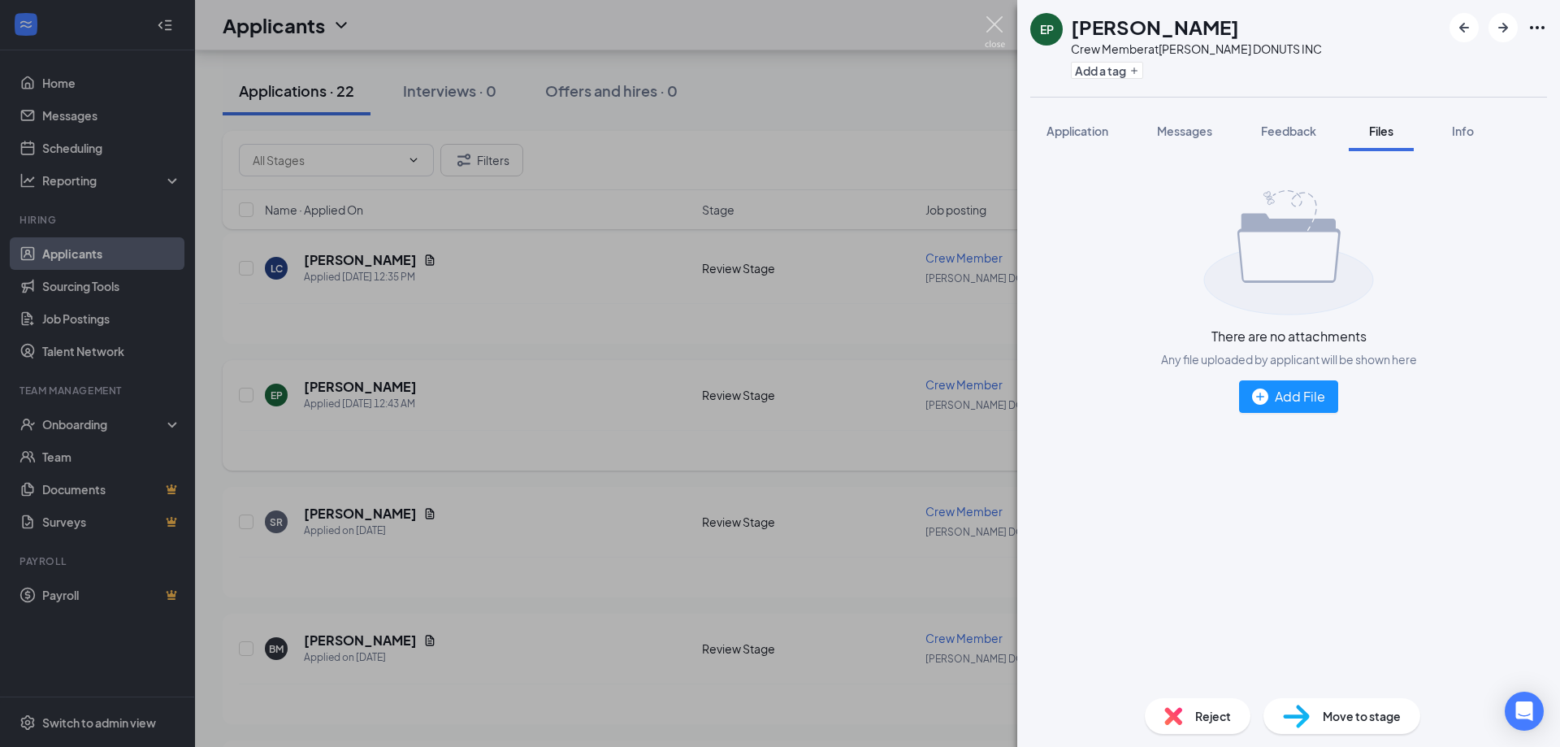
click at [989, 20] on img at bounding box center [995, 32] width 20 height 32
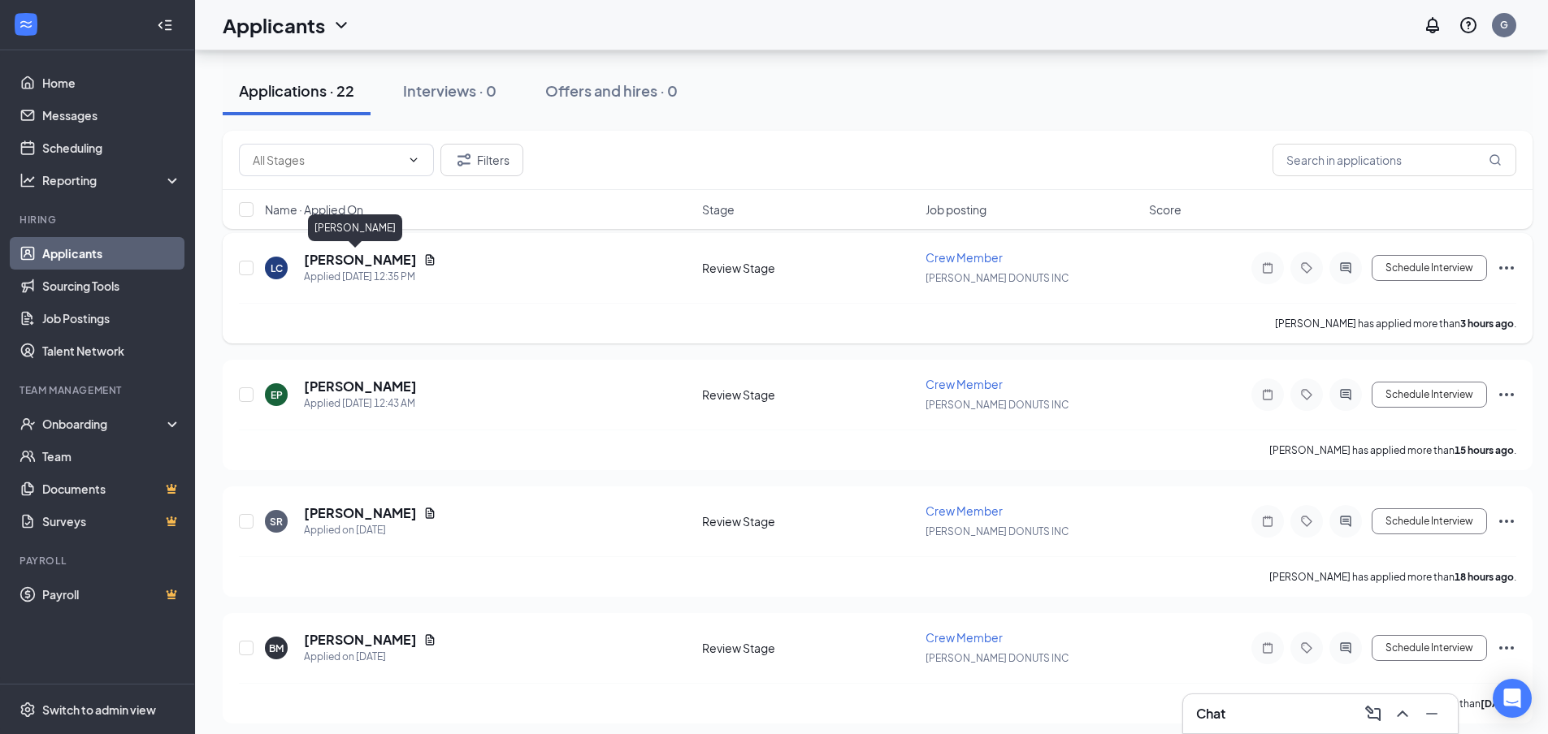
click at [331, 266] on h5 "[PERSON_NAME]" at bounding box center [360, 260] width 113 height 18
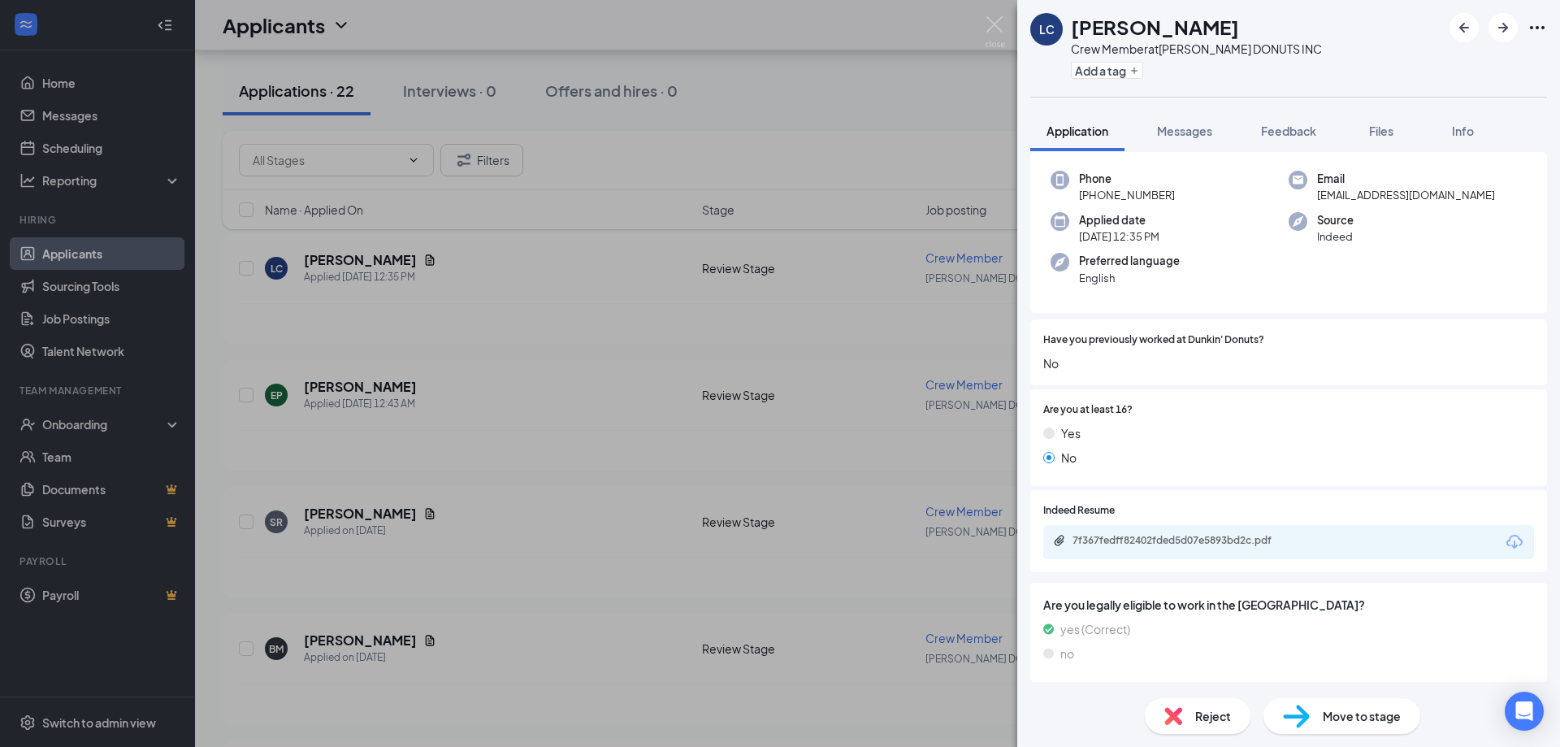
scroll to position [71, 0]
click at [1146, 538] on div "7f367fedff82402fded5d07e5893bd2c.pdf" at bounding box center [1185, 539] width 227 height 13
